Goal: Check status: Check status

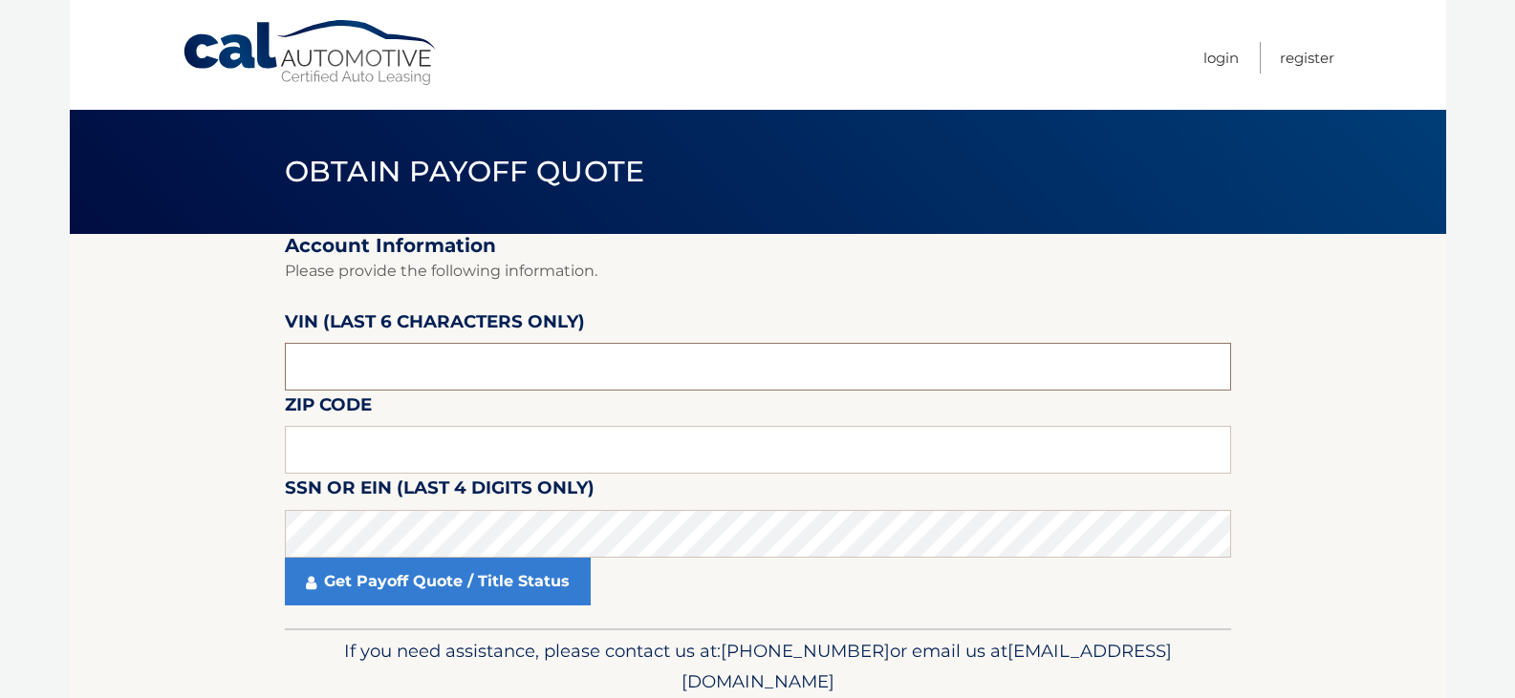
click at [366, 385] on input "text" at bounding box center [758, 367] width 946 height 48
type input "528634"
click at [378, 449] on input "text" at bounding box center [758, 450] width 946 height 48
type input "15204"
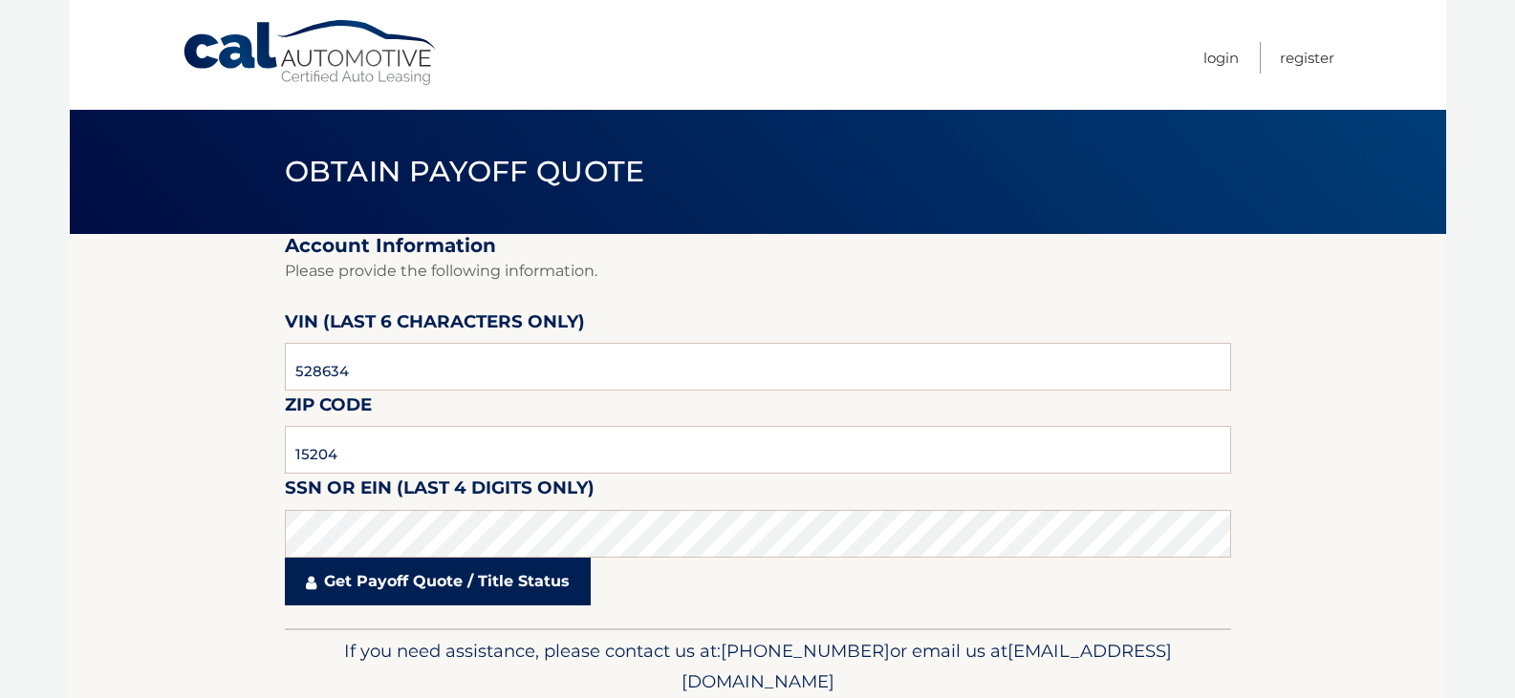
click at [440, 596] on link "Get Payoff Quote / Title Status" at bounding box center [438, 582] width 306 height 48
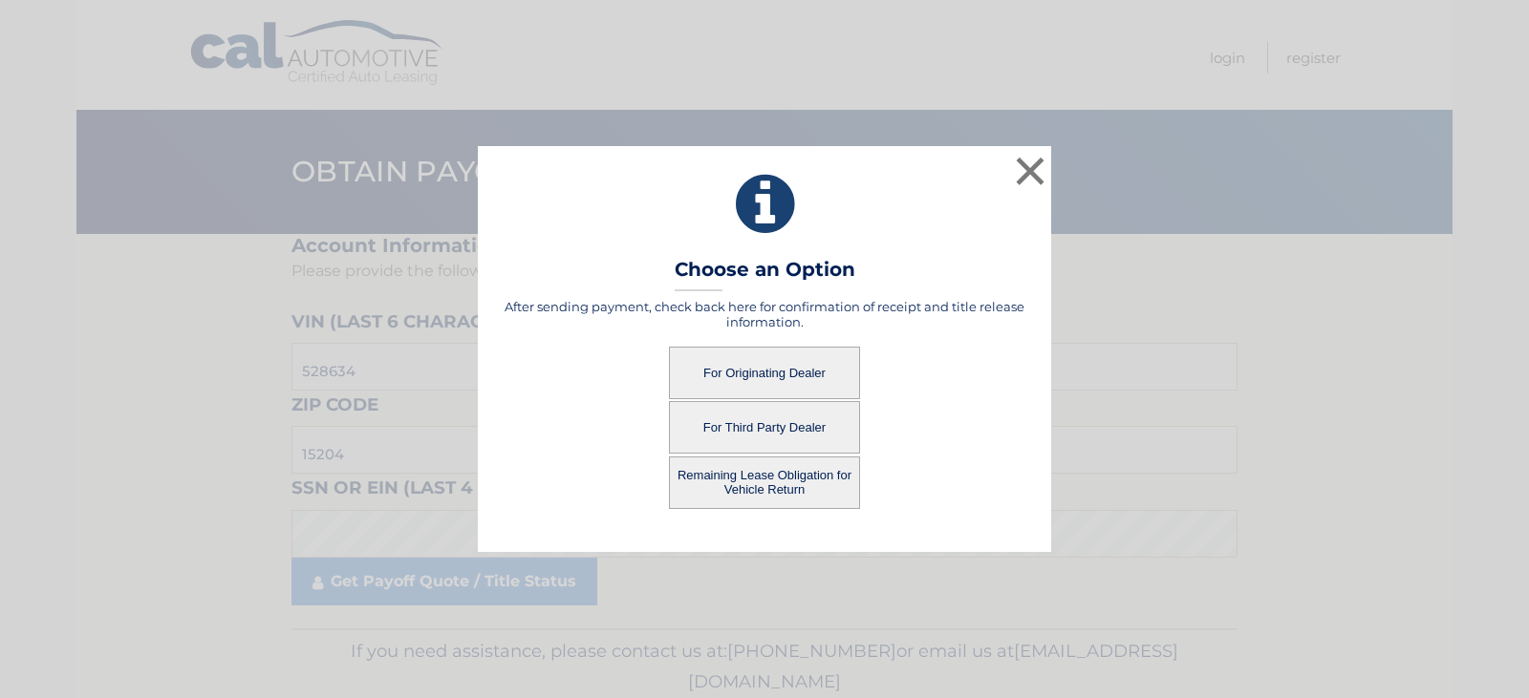
click at [742, 379] on button "For Originating Dealer" at bounding box center [764, 373] width 191 height 53
click at [754, 379] on button "For Originating Dealer" at bounding box center [764, 373] width 191 height 53
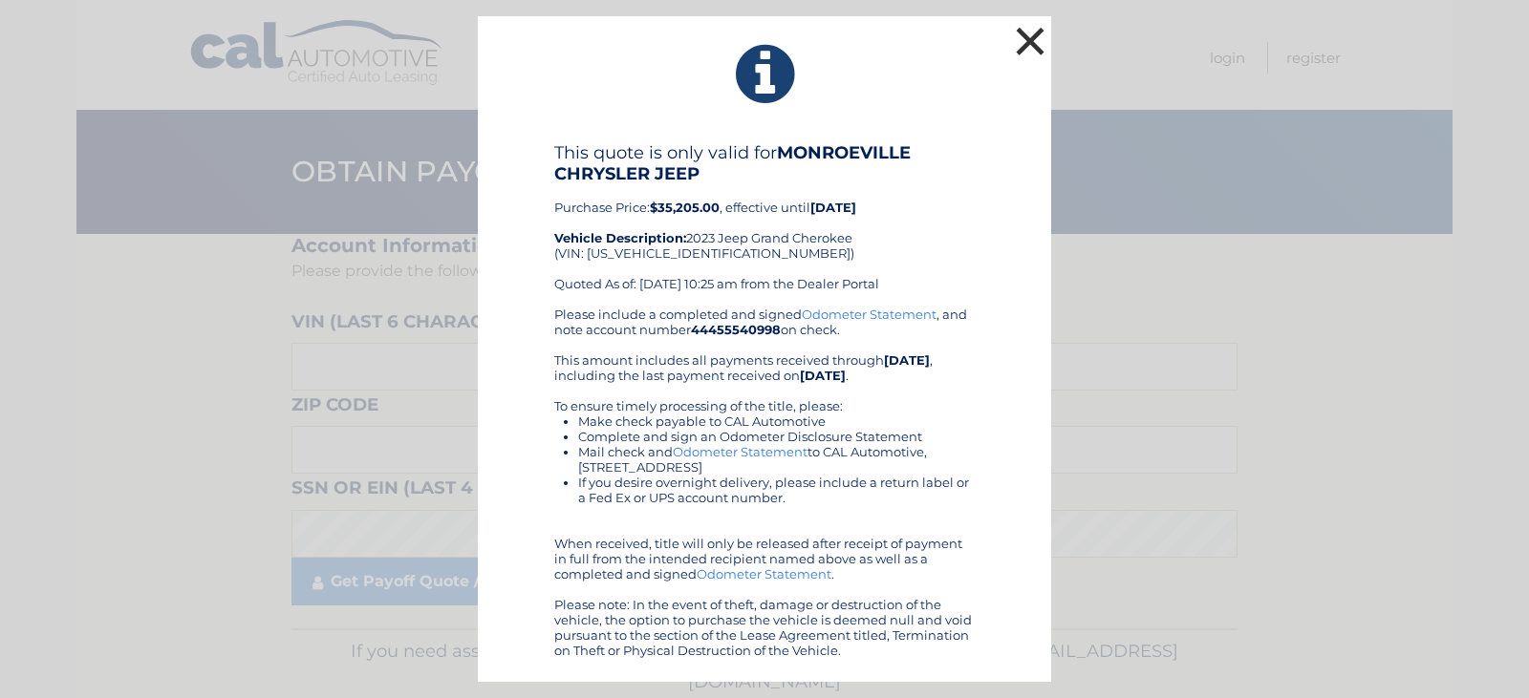
click at [1036, 36] on button "×" at bounding box center [1030, 41] width 38 height 38
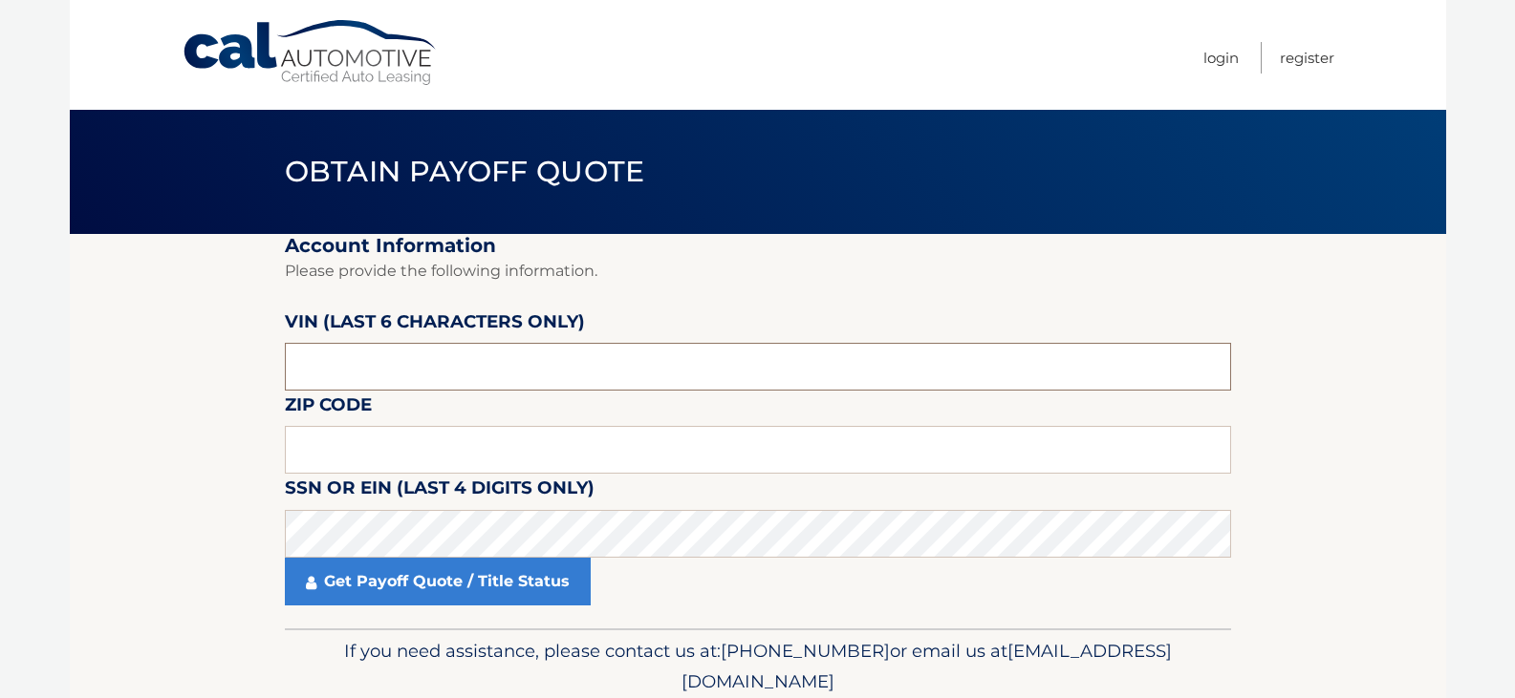
click at [431, 353] on input "text" at bounding box center [758, 367] width 946 height 48
click at [424, 438] on input "text" at bounding box center [758, 450] width 946 height 48
type input "15204"
click at [378, 360] on input "text" at bounding box center [758, 367] width 946 height 48
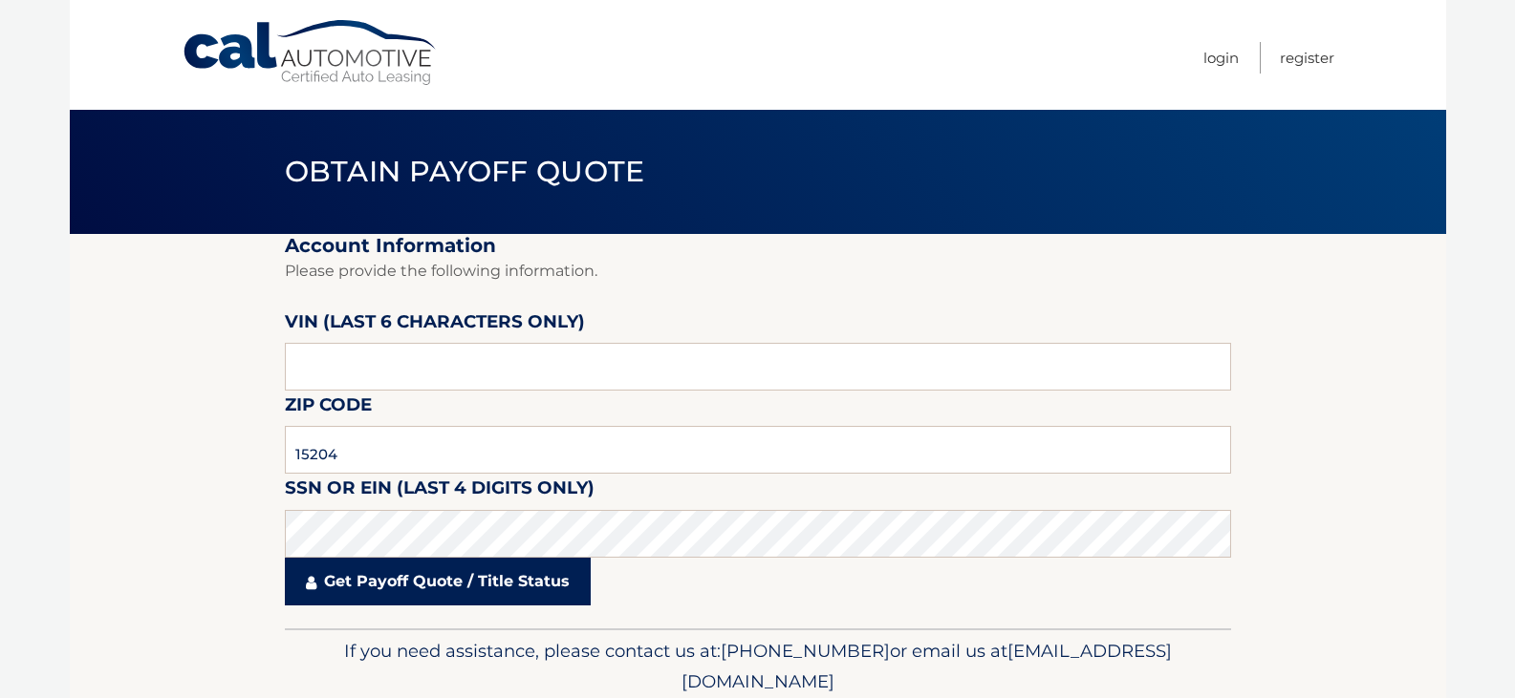
click at [453, 593] on link "Get Payoff Quote / Title Status" at bounding box center [438, 582] width 306 height 48
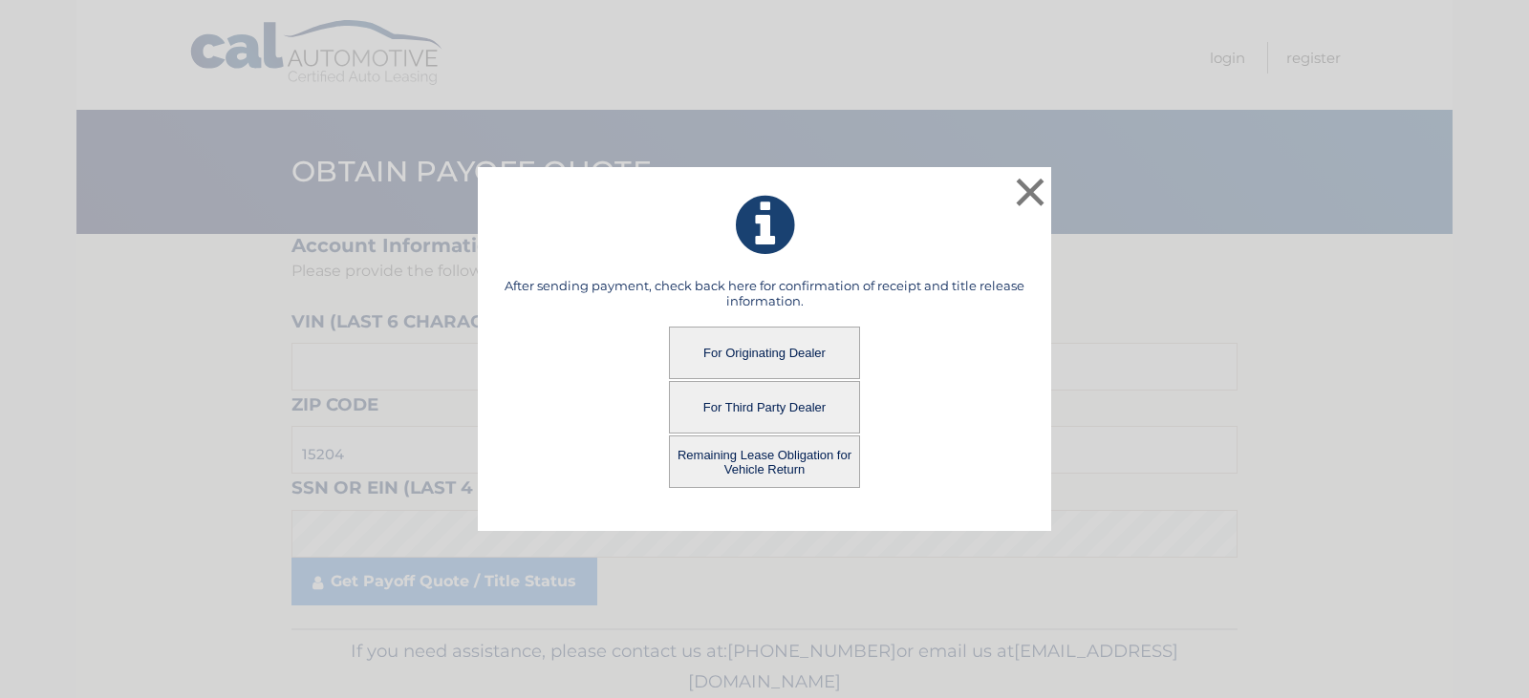
click at [736, 462] on button "Remaining Lease Obligation for Vehicle Return" at bounding box center [764, 462] width 191 height 53
click at [784, 456] on button "Remaining Lease Obligation for Vehicle Return" at bounding box center [764, 462] width 191 height 53
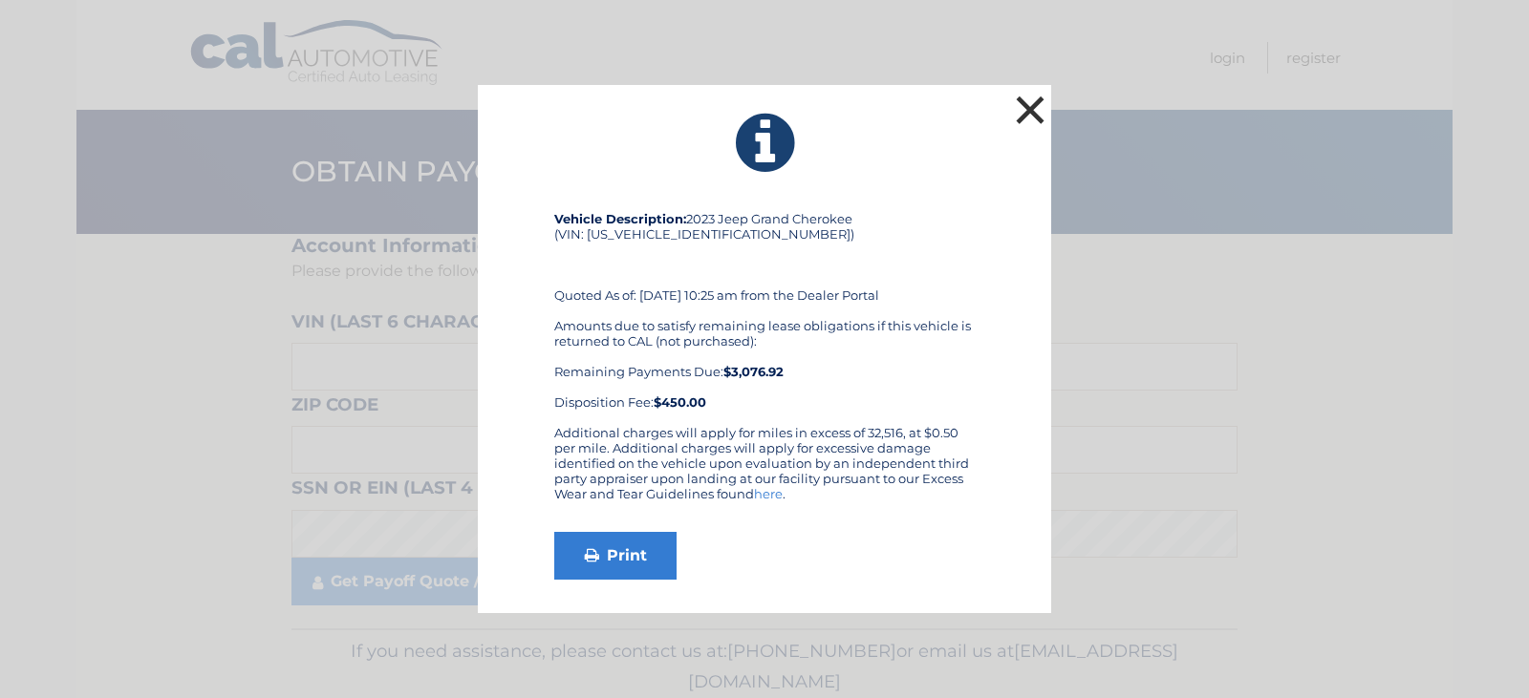
drag, startPoint x: 1026, startPoint y: 112, endPoint x: 991, endPoint y: 115, distance: 35.5
click at [1026, 112] on button "×" at bounding box center [1030, 110] width 38 height 38
